Goal: Task Accomplishment & Management: Manage account settings

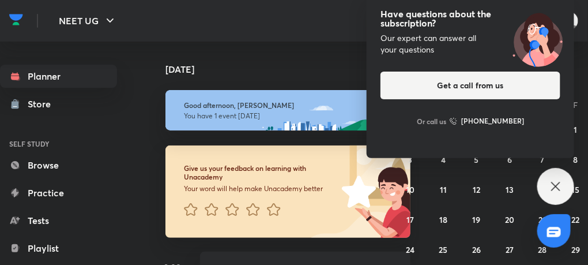
click at [561, 184] on icon at bounding box center [556, 186] width 14 height 14
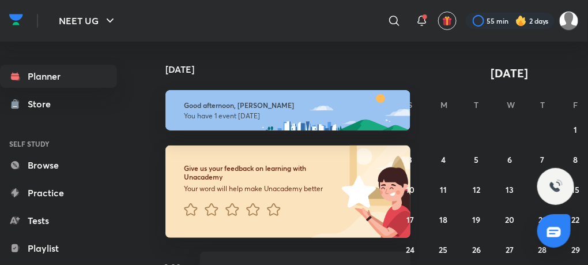
scroll to position [58, 0]
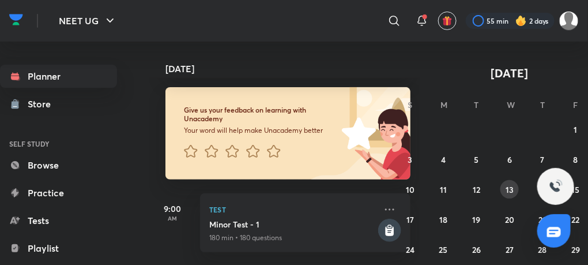
click at [507, 195] on button "13" at bounding box center [509, 189] width 18 height 18
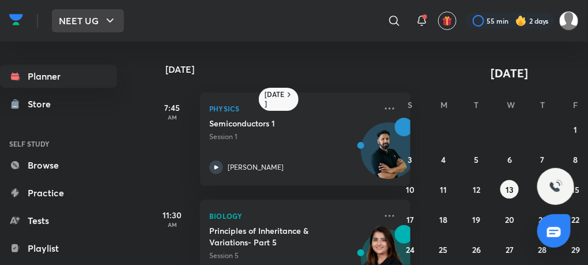
click at [111, 17] on icon "button" at bounding box center [110, 21] width 14 height 14
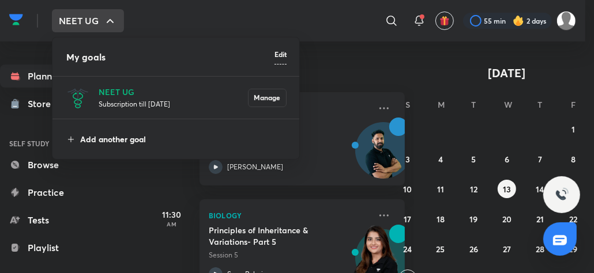
click at [100, 135] on p "Add another goal" at bounding box center [183, 139] width 206 height 12
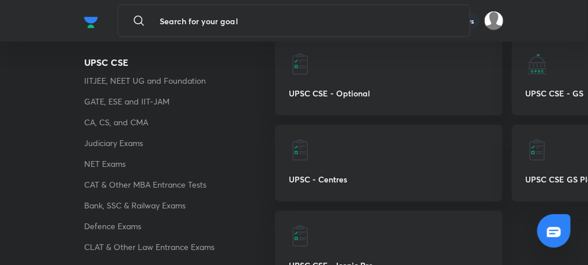
scroll to position [196, 0]
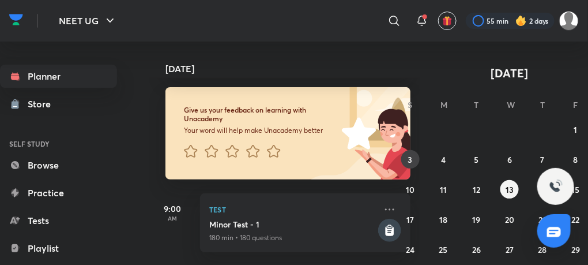
scroll to position [0, 32]
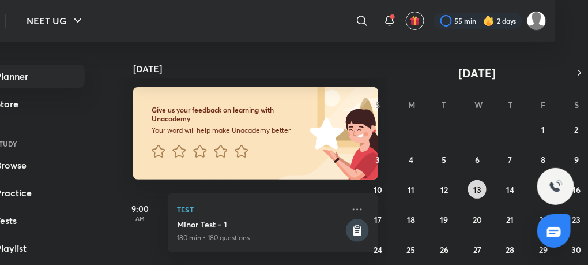
click at [482, 190] on button "13" at bounding box center [477, 189] width 18 height 18
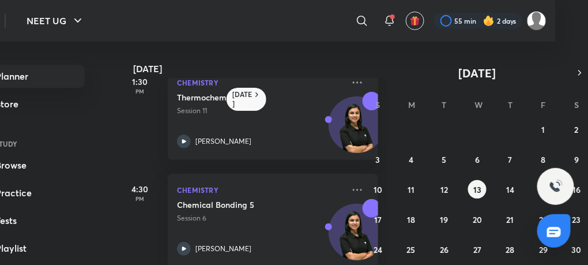
scroll to position [0, 0]
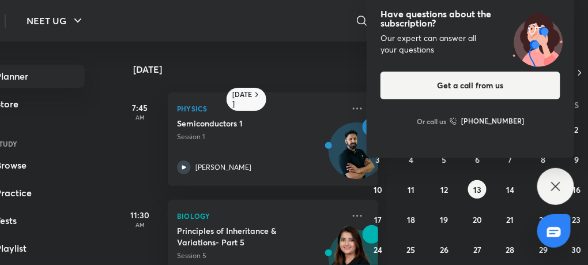
click at [560, 185] on icon at bounding box center [556, 186] width 14 height 14
